Goal: Entertainment & Leisure: Consume media (video, audio)

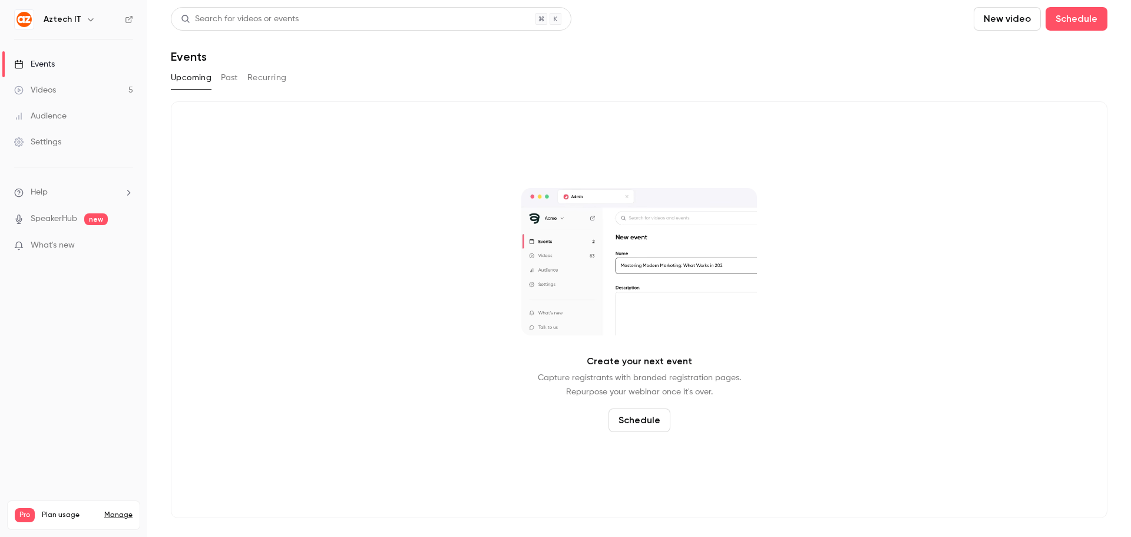
click at [49, 91] on div "Videos" at bounding box center [35, 90] width 42 height 12
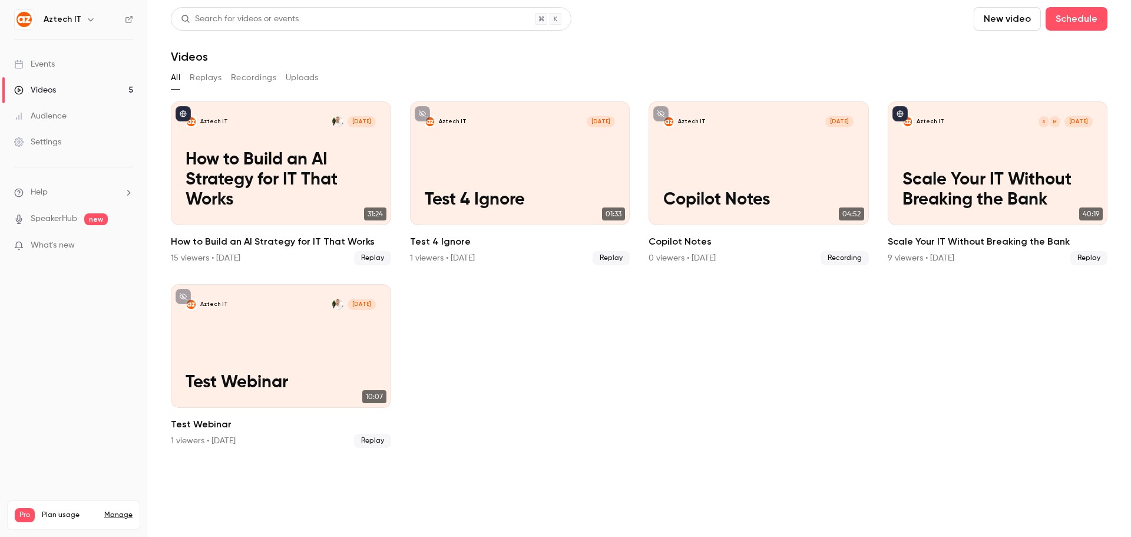
click at [1011, 21] on button "New video" at bounding box center [1007, 19] width 67 height 24
click at [1028, 79] on div "Upload" at bounding box center [1051, 82] width 90 height 12
click at [1009, 21] on button "New video" at bounding box center [1007, 19] width 67 height 24
click at [863, 355] on div at bounding box center [565, 268] width 1131 height 537
click at [1001, 14] on button "New video" at bounding box center [1007, 19] width 67 height 24
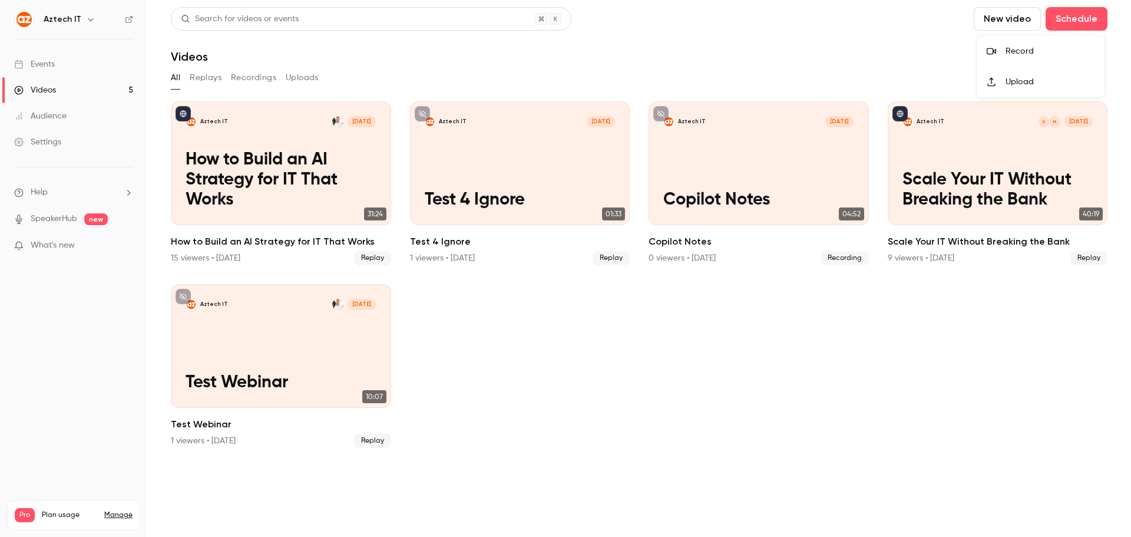
click at [1000, 80] on div at bounding box center [996, 81] width 19 height 9
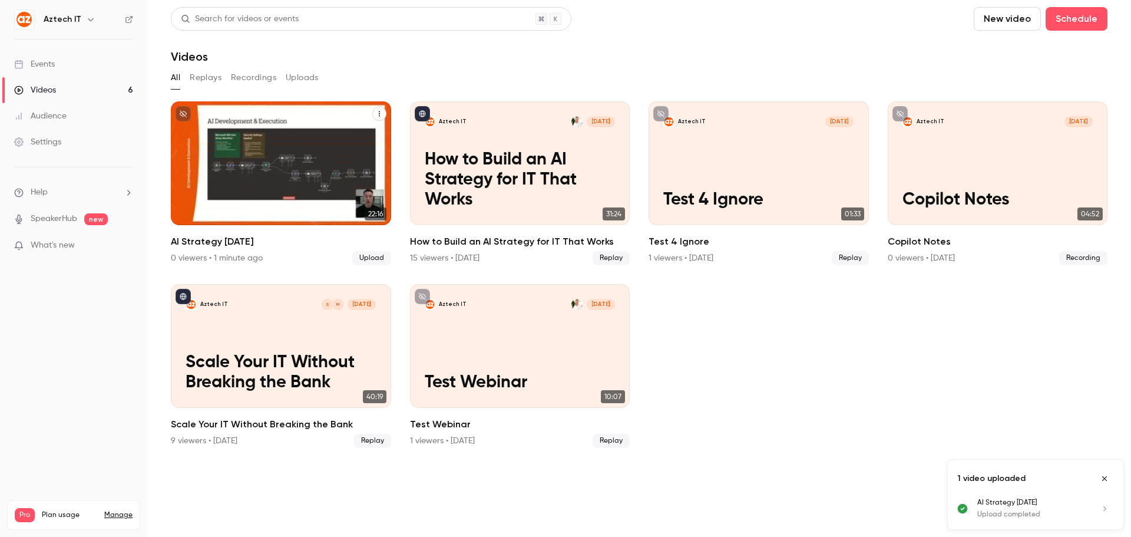
click at [279, 156] on div "Aztech IT [DATE] AI Strategy [DATE]" at bounding box center [281, 163] width 220 height 124
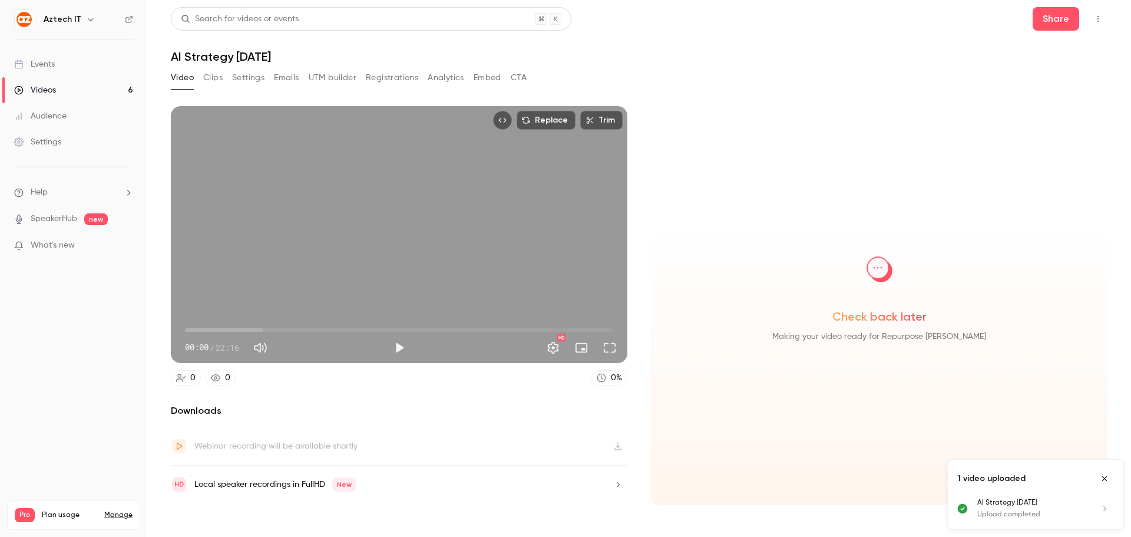
click at [44, 91] on div "Videos" at bounding box center [35, 90] width 42 height 12
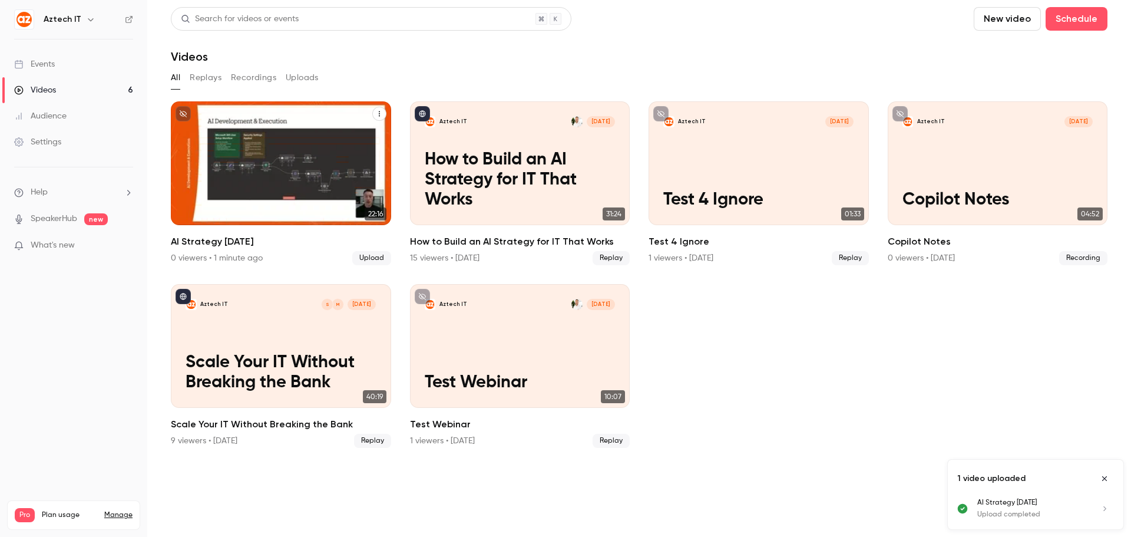
click at [379, 258] on span "Upload" at bounding box center [371, 258] width 39 height 14
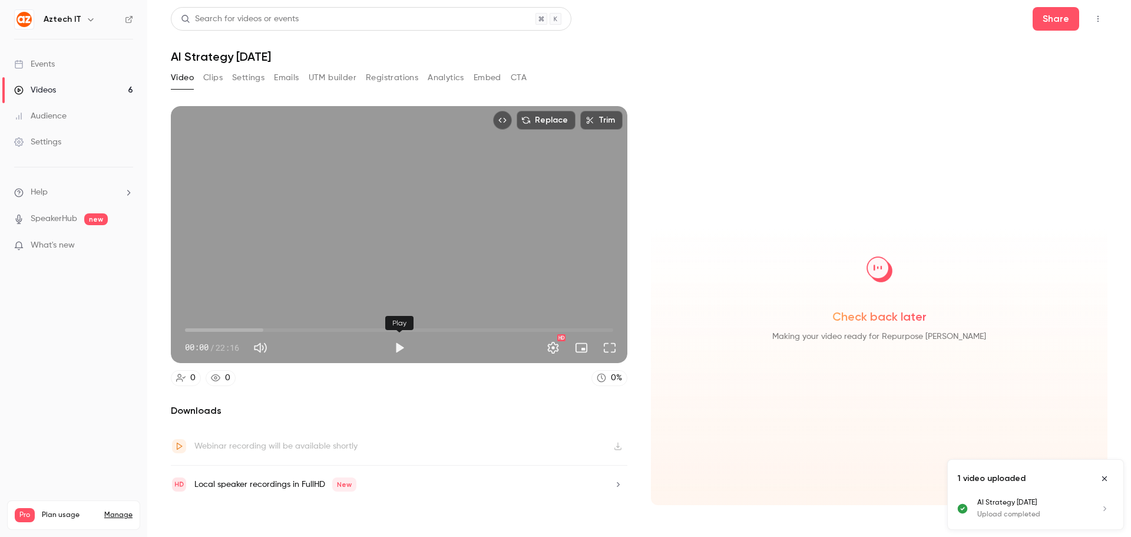
click at [400, 349] on button "Play" at bounding box center [400, 348] width 24 height 24
click at [612, 344] on button "Full screen" at bounding box center [610, 348] width 24 height 24
click at [401, 344] on button "Pause" at bounding box center [400, 348] width 24 height 24
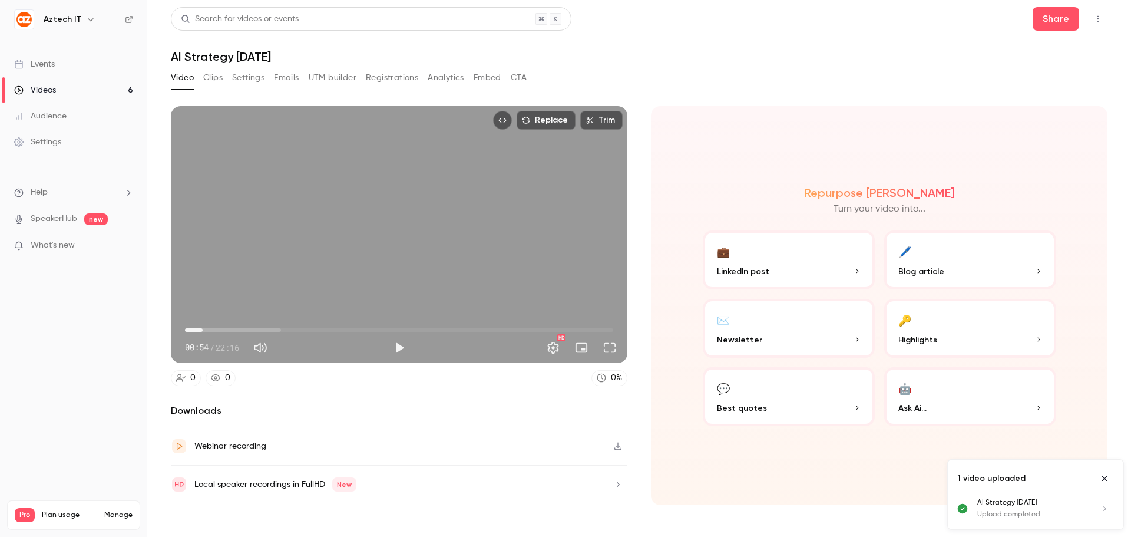
type input "****"
